Goal: Task Accomplishment & Management: Use online tool/utility

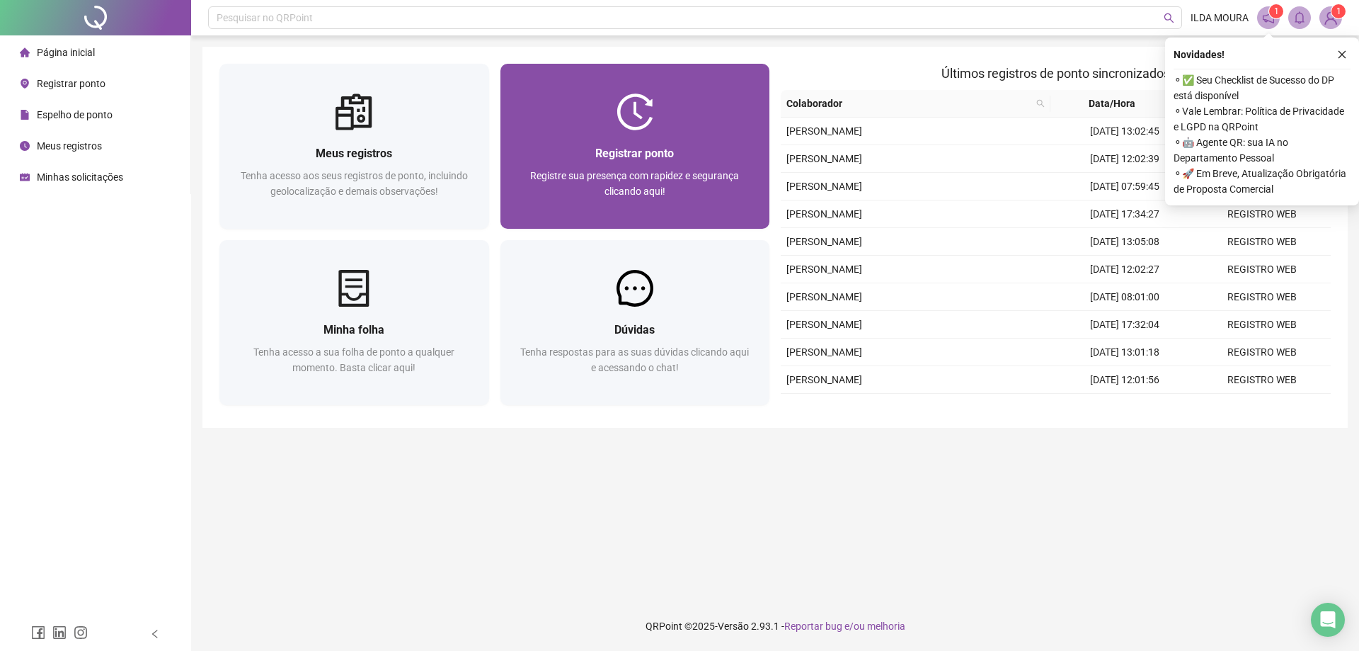
click at [704, 124] on div at bounding box center [635, 111] width 270 height 37
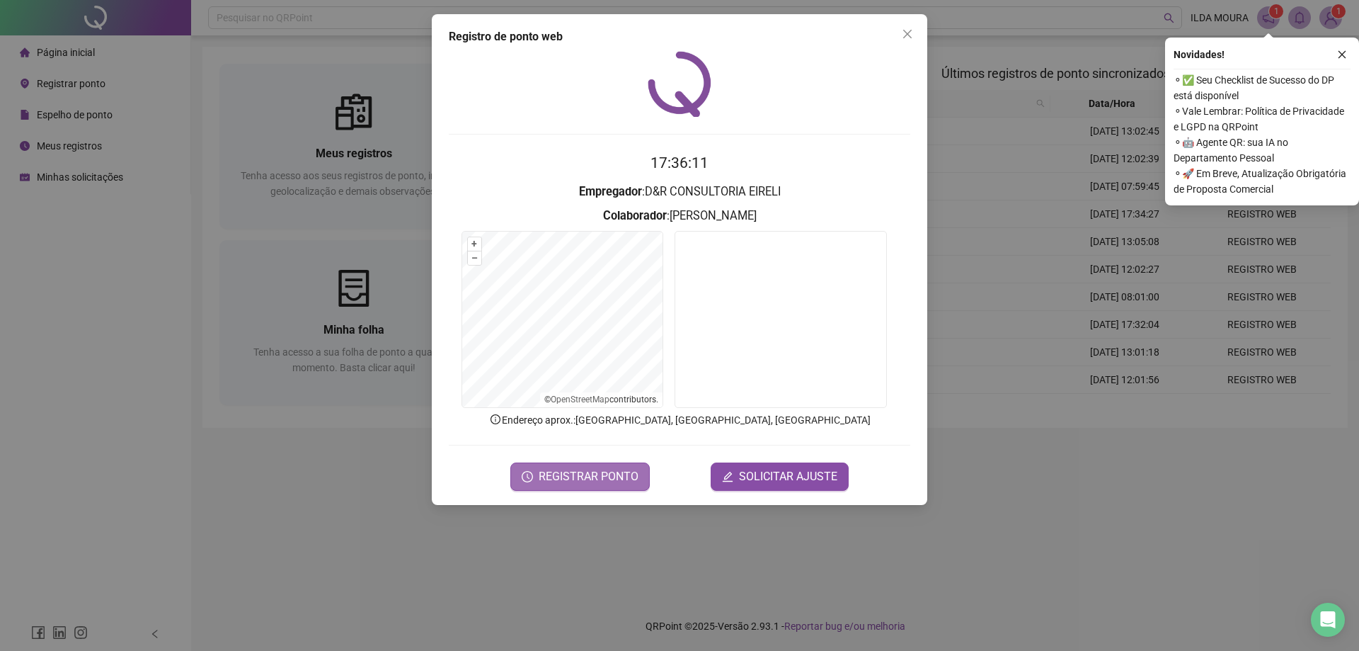
click at [631, 476] on span "REGISTRAR PONTO" at bounding box center [589, 476] width 100 height 17
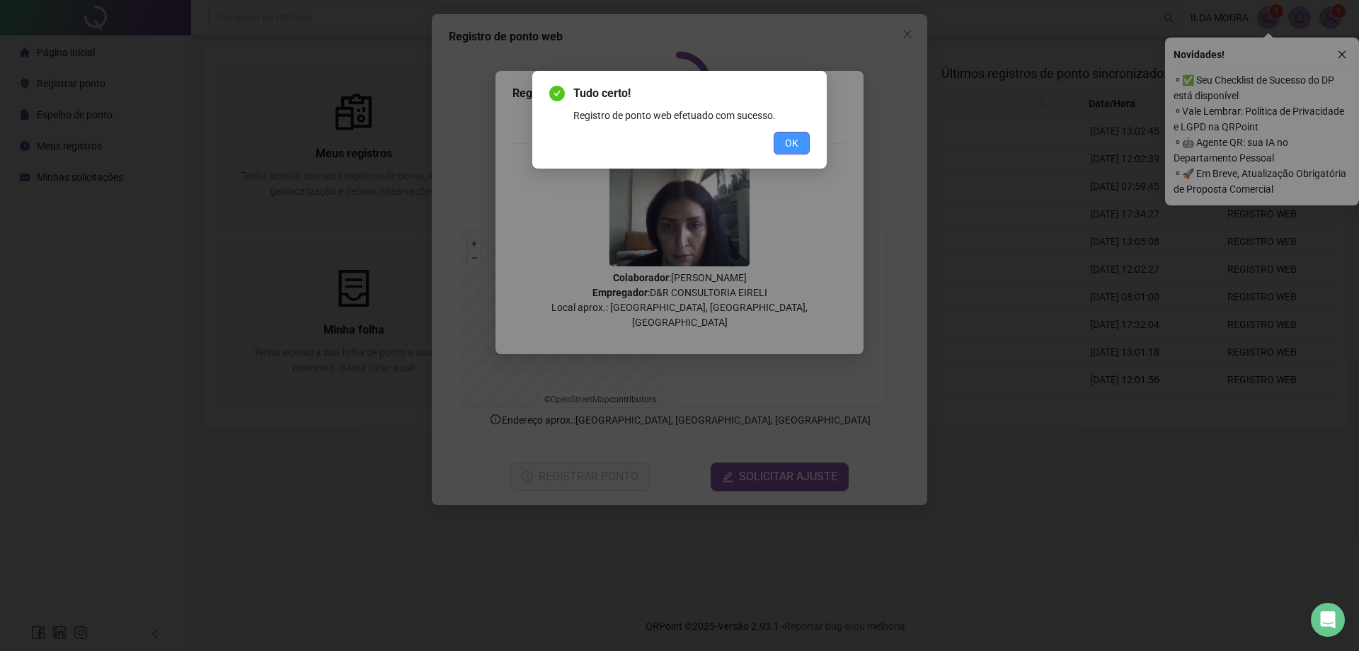
click at [780, 150] on button "OK" at bounding box center [792, 143] width 36 height 23
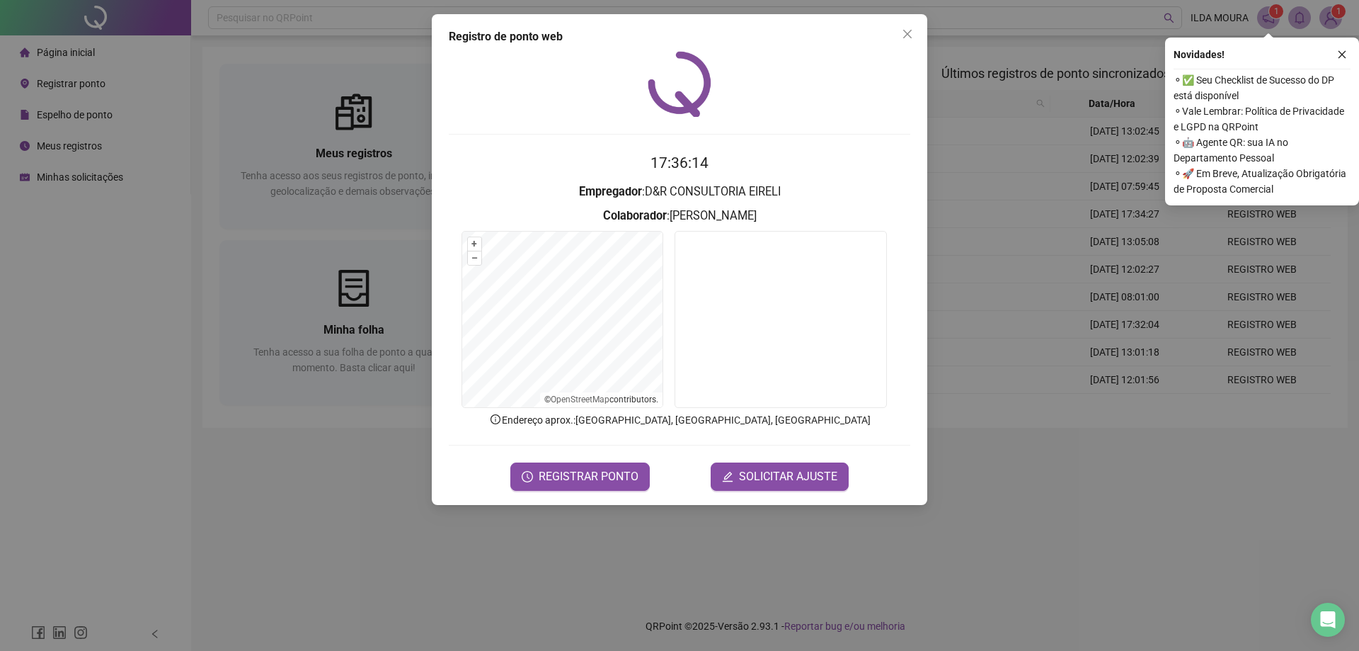
click at [900, 34] on span "Close" at bounding box center [907, 33] width 23 height 11
